Goal: Information Seeking & Learning: Learn about a topic

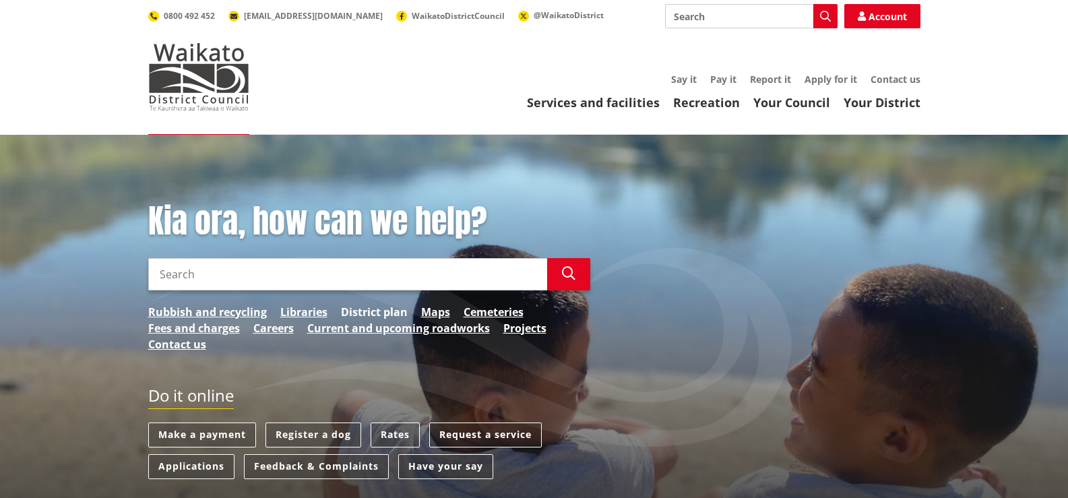
click at [370, 307] on link "District plan" at bounding box center [374, 312] width 67 height 16
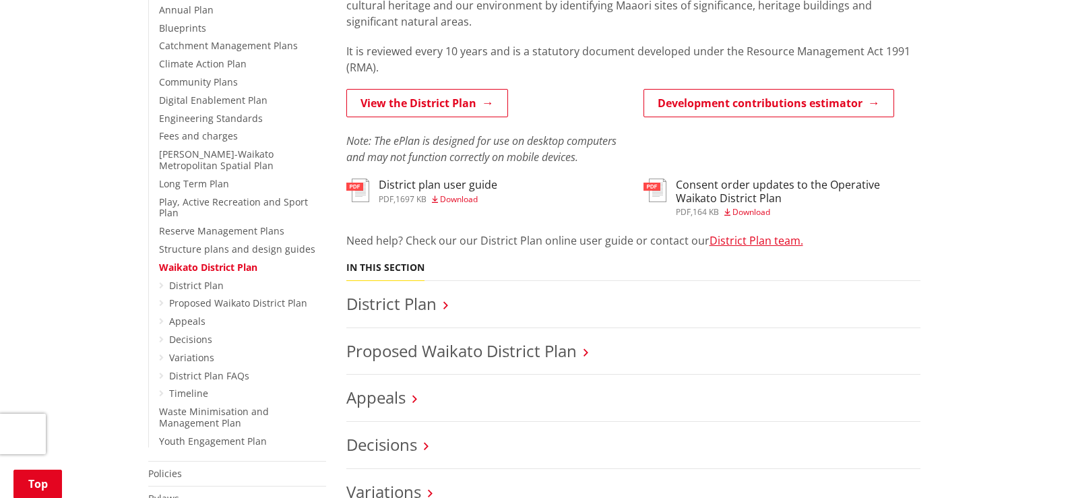
scroll to position [404, 0]
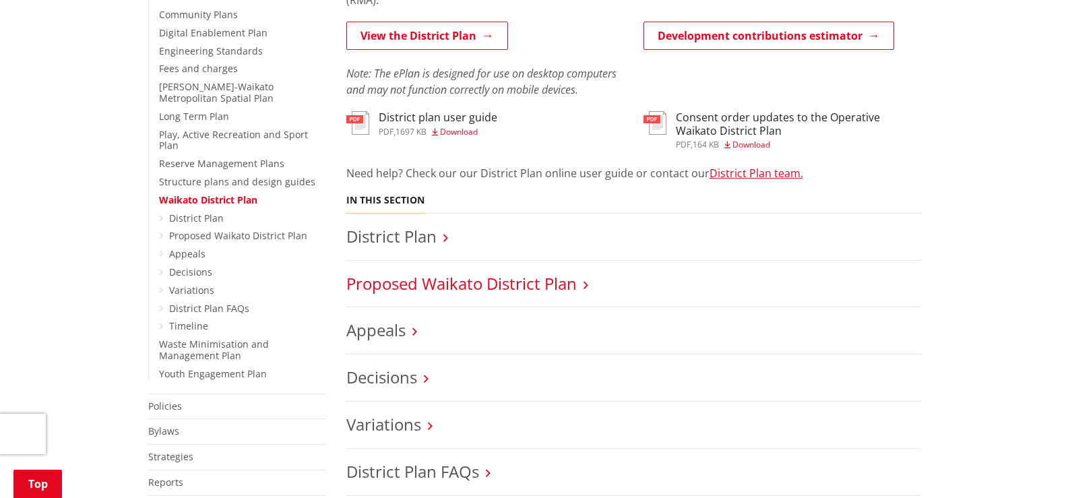
click at [545, 282] on link "Proposed Waikato District Plan" at bounding box center [461, 283] width 230 height 22
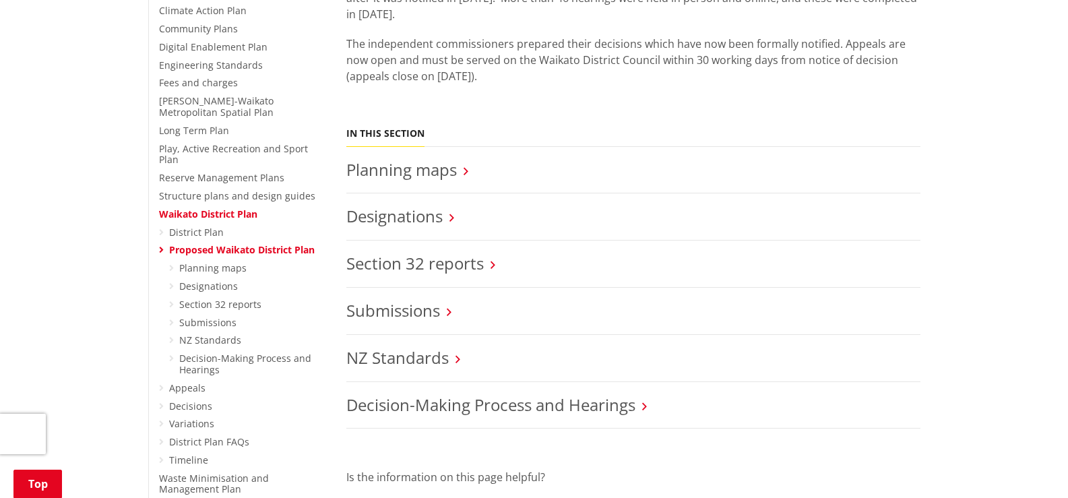
scroll to position [404, 0]
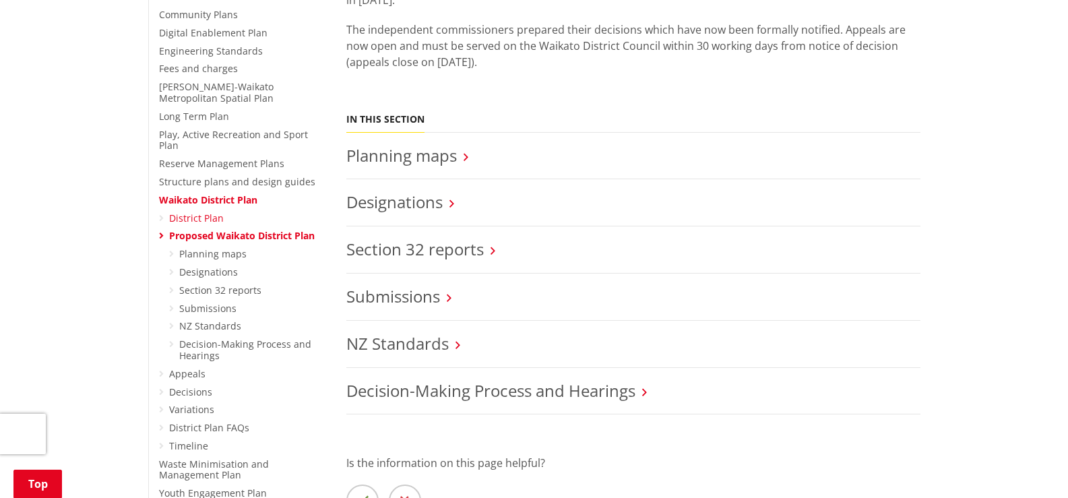
click at [204, 212] on link "District Plan" at bounding box center [196, 218] width 55 height 13
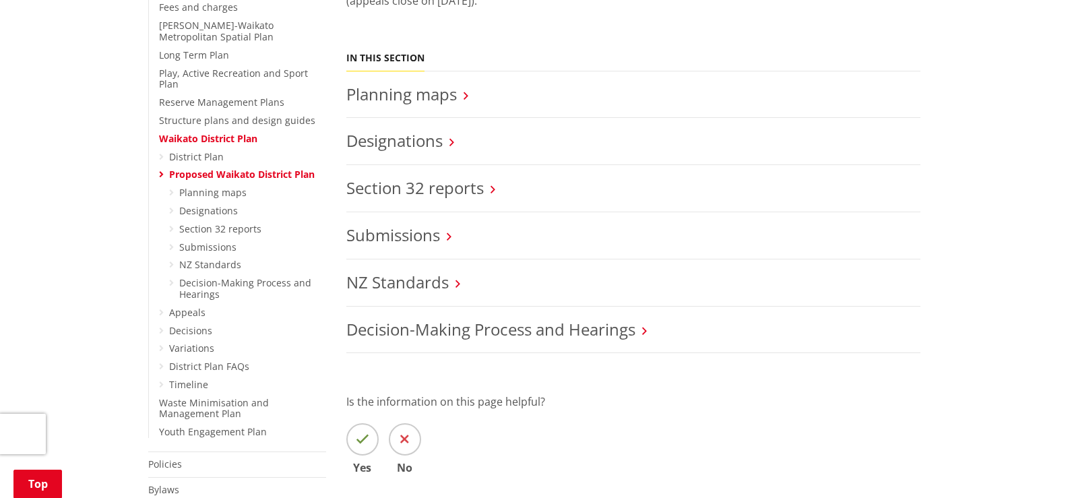
scroll to position [472, 0]
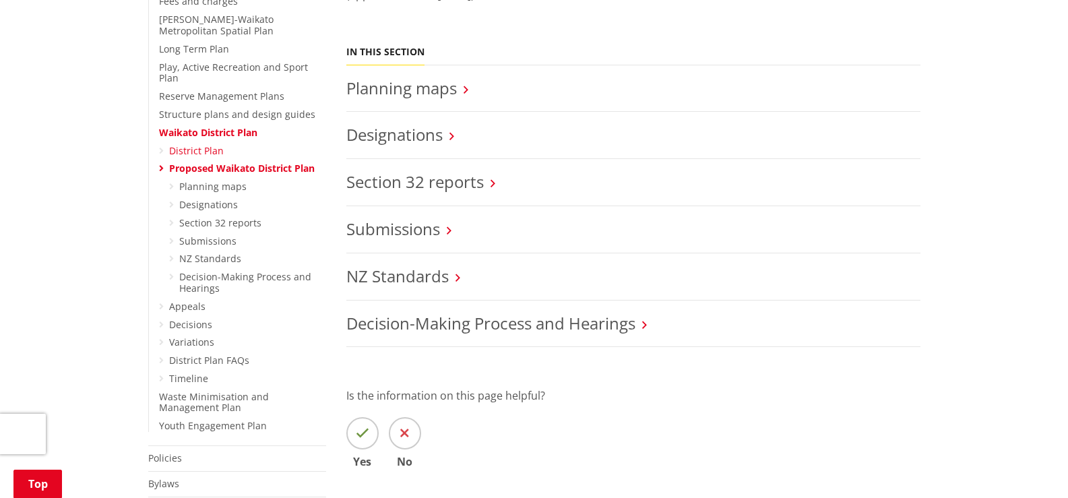
click at [192, 144] on link "District Plan" at bounding box center [196, 150] width 55 height 13
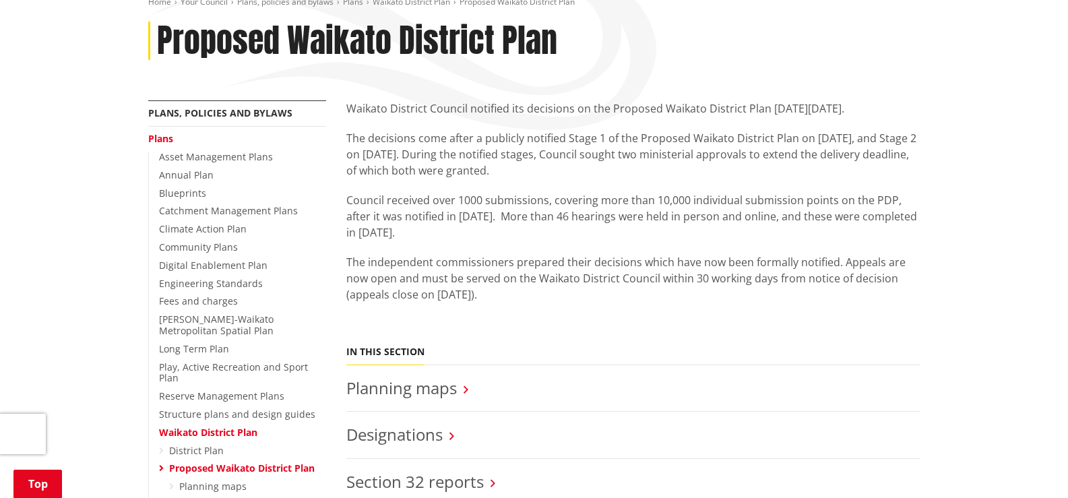
scroll to position [270, 0]
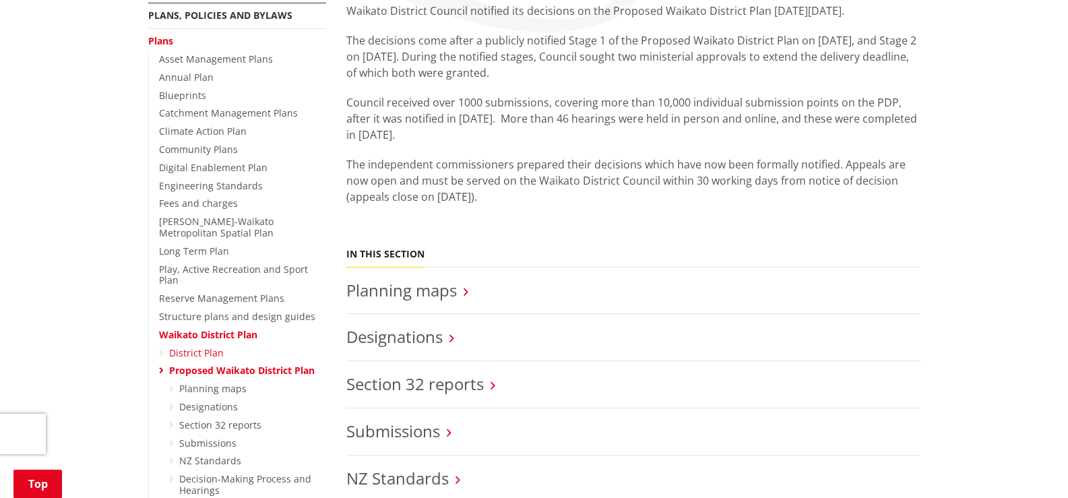
click at [209, 346] on link "District Plan" at bounding box center [196, 352] width 55 height 13
click at [202, 346] on link "District Plan" at bounding box center [196, 352] width 55 height 13
